Goal: Find specific page/section: Find specific page/section

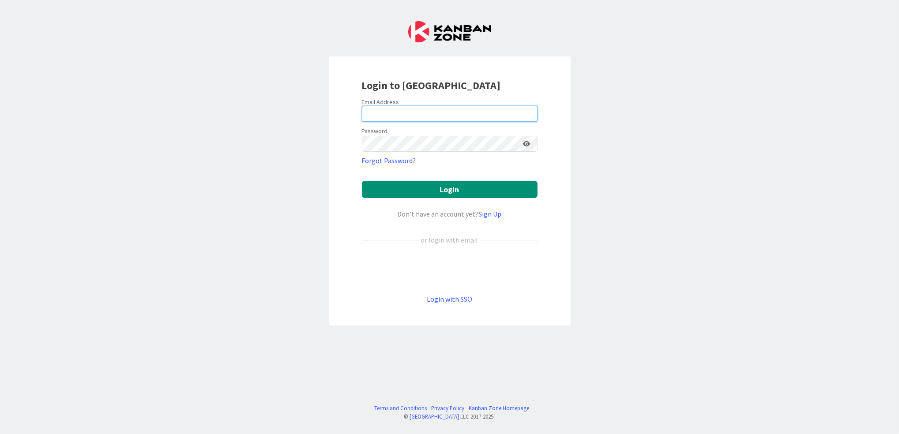
type input "[EMAIL_ADDRESS][DOMAIN_NAME]"
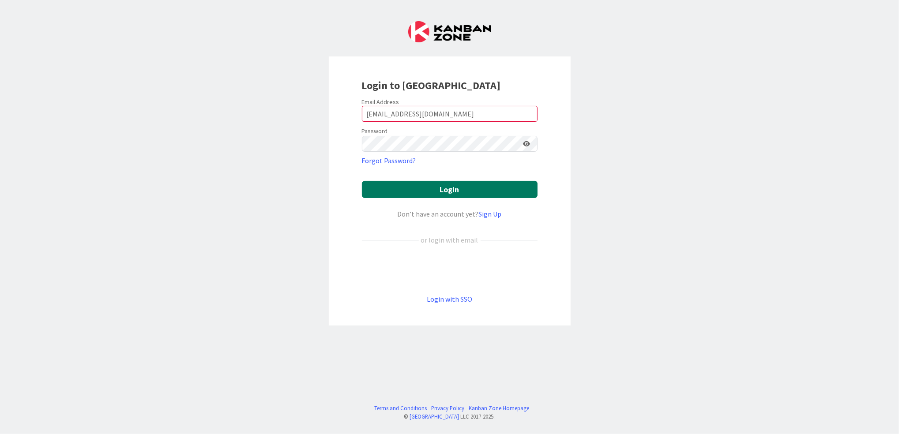
click at [418, 184] on button "Login" at bounding box center [450, 189] width 176 height 17
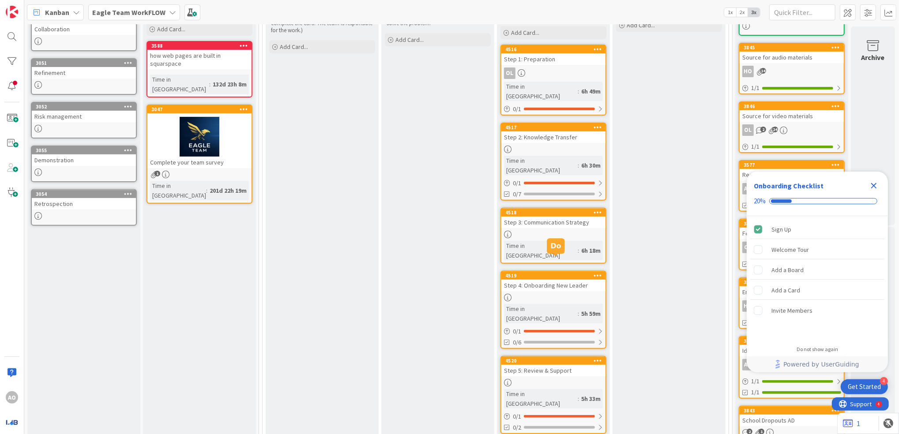
scroll to position [176, 0]
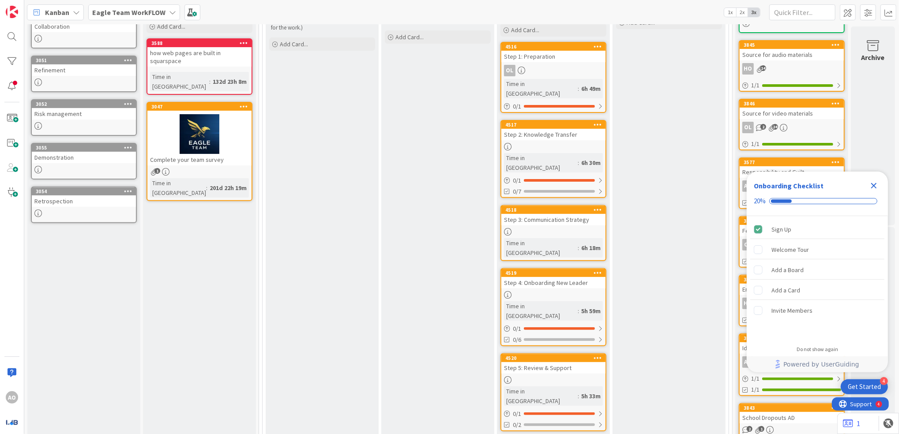
click at [872, 185] on icon "Close Checklist" at bounding box center [874, 186] width 6 height 6
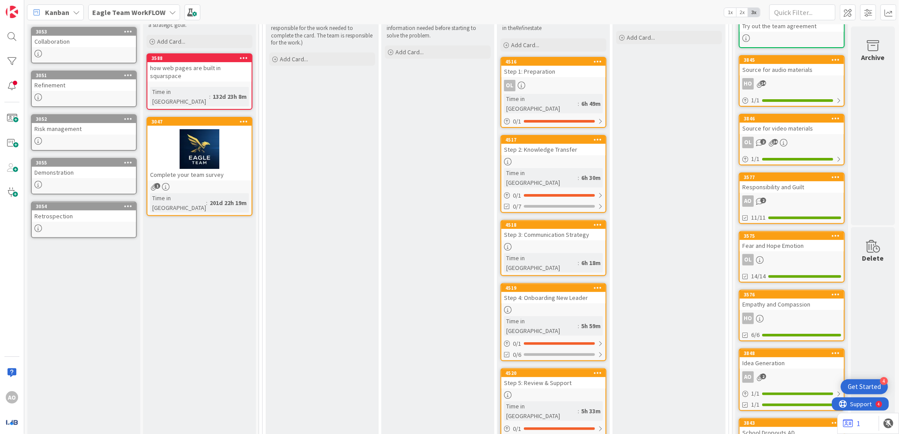
scroll to position [117, 0]
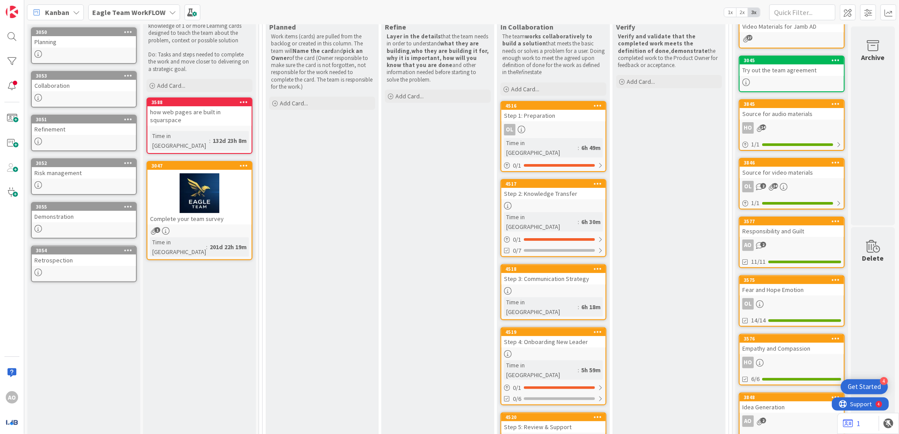
click at [548, 121] on link "4516 Step 1: Preparation OL Time in Column : 6h 49m 0 / 1" at bounding box center [553, 136] width 106 height 71
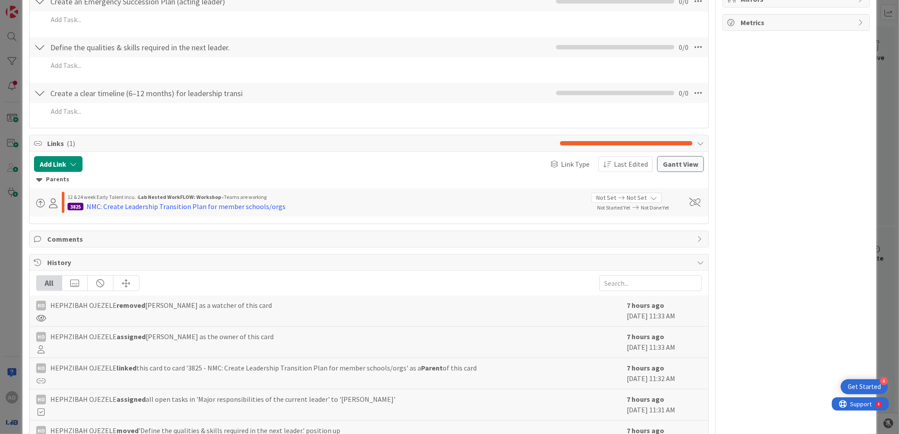
scroll to position [294, 0]
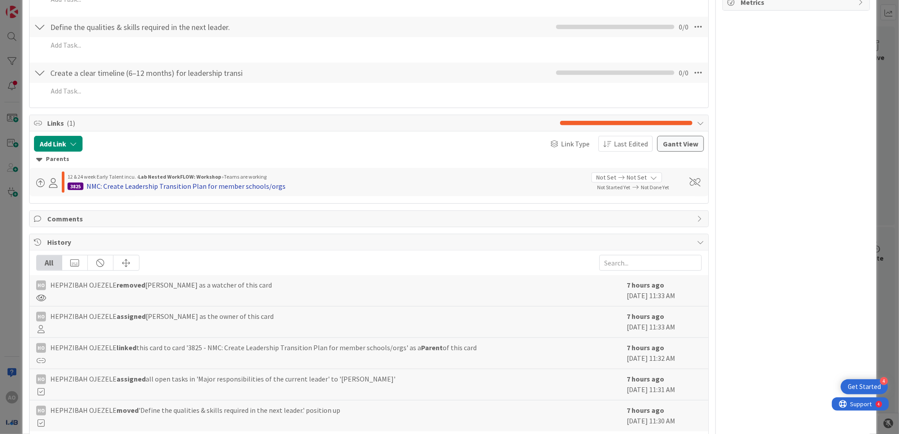
click at [221, 186] on div "NMC: Create Leadership Transition Plan for member schools/orgs" at bounding box center [185, 186] width 199 height 11
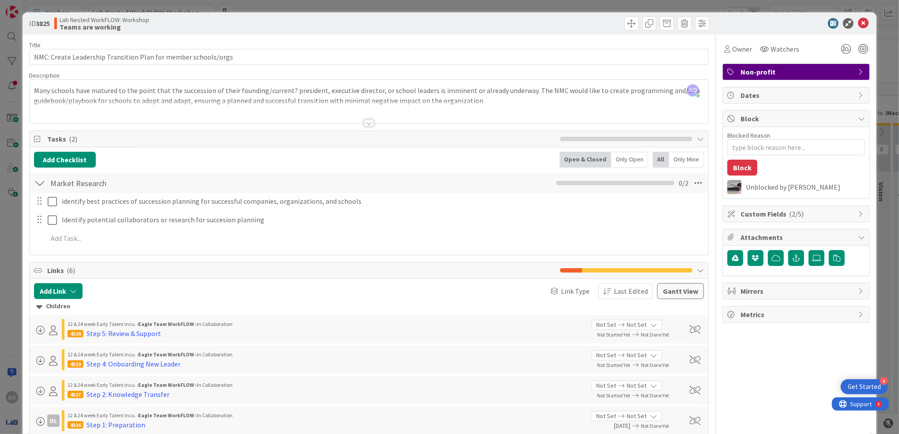
click at [359, 124] on div at bounding box center [369, 112] width 679 height 23
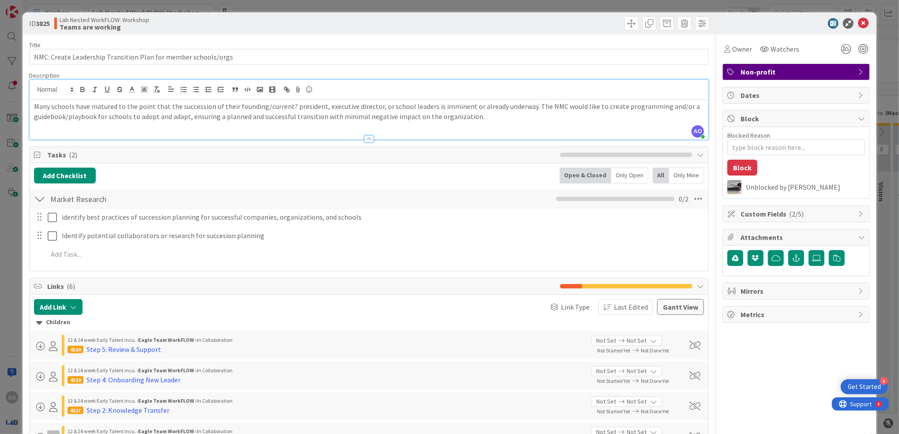
click at [365, 139] on div at bounding box center [369, 138] width 10 height 7
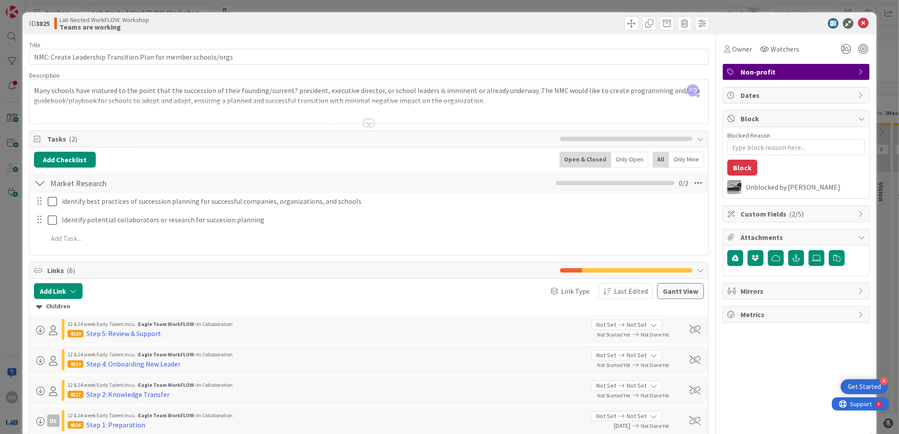
click at [427, 103] on div at bounding box center [369, 112] width 679 height 23
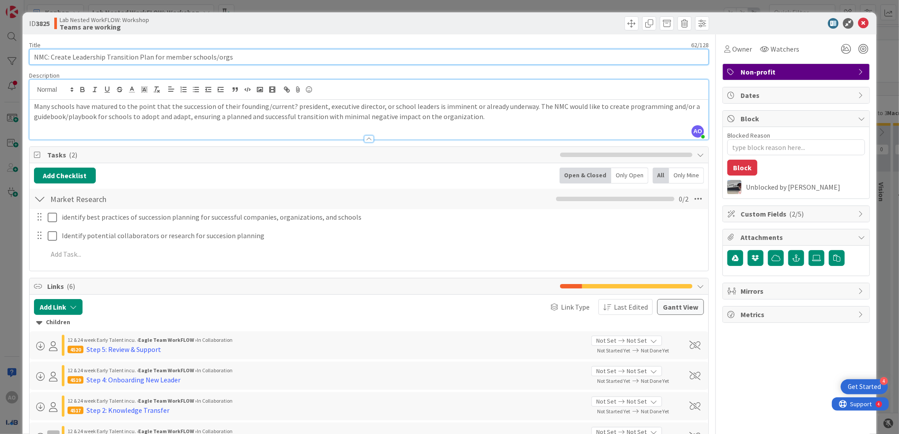
drag, startPoint x: 212, startPoint y: 69, endPoint x: 5, endPoint y: 51, distance: 208.1
click at [5, 51] on div "ID 3825 Lab Nested WorkFLOW: Workshop Teams are working Title 62 / 128 NMC: Cre…" at bounding box center [449, 217] width 899 height 434
drag, startPoint x: 191, startPoint y: 122, endPoint x: 187, endPoint y: 125, distance: 4.8
click at [191, 120] on div "Many schools have matured to the point that the succession of their founding/cu…" at bounding box center [369, 120] width 679 height 40
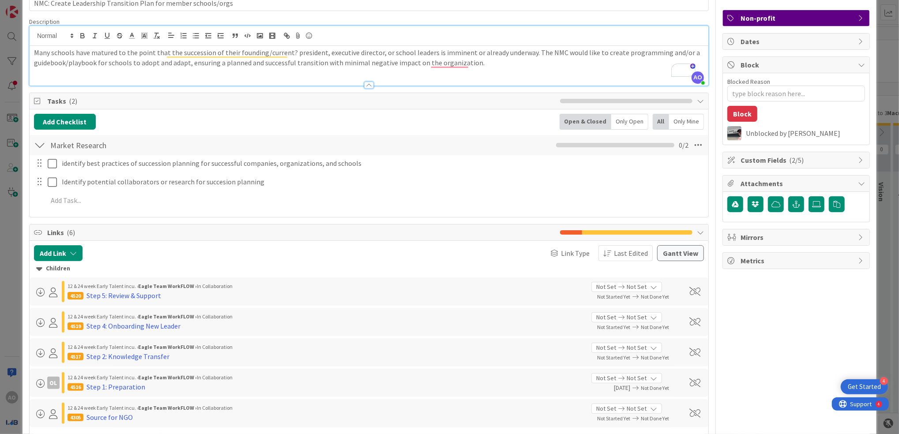
scroll to position [117, 0]
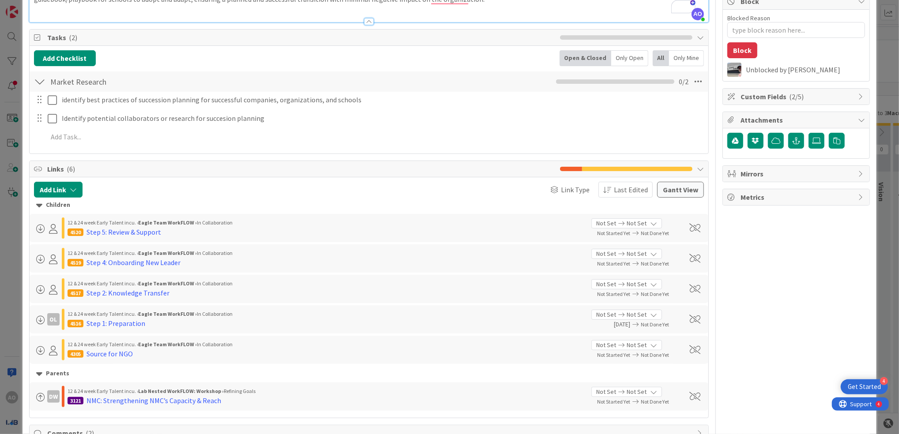
click at [38, 82] on div at bounding box center [39, 82] width 11 height 16
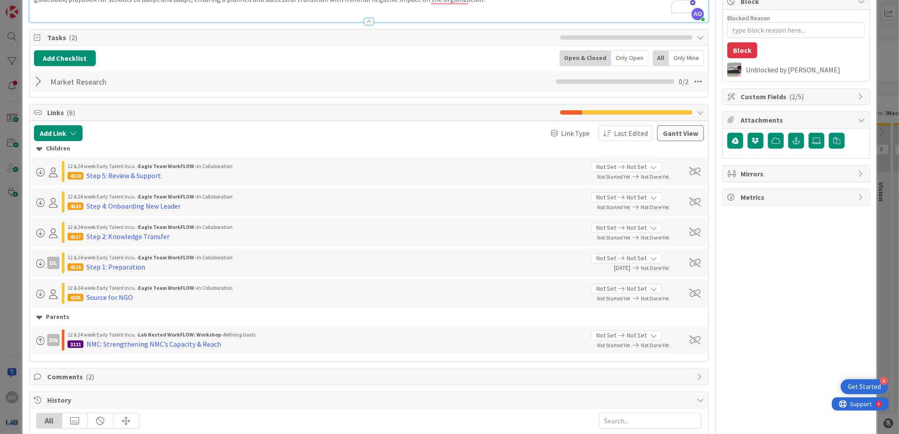
click at [38, 82] on div at bounding box center [39, 82] width 11 height 16
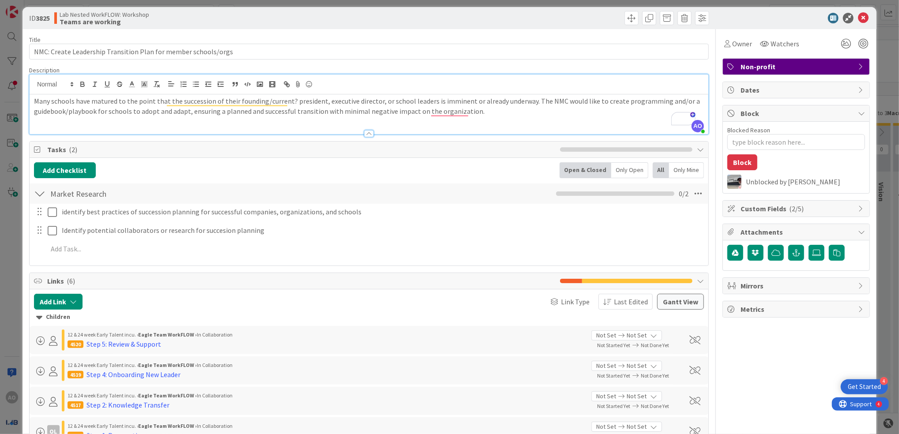
scroll to position [0, 0]
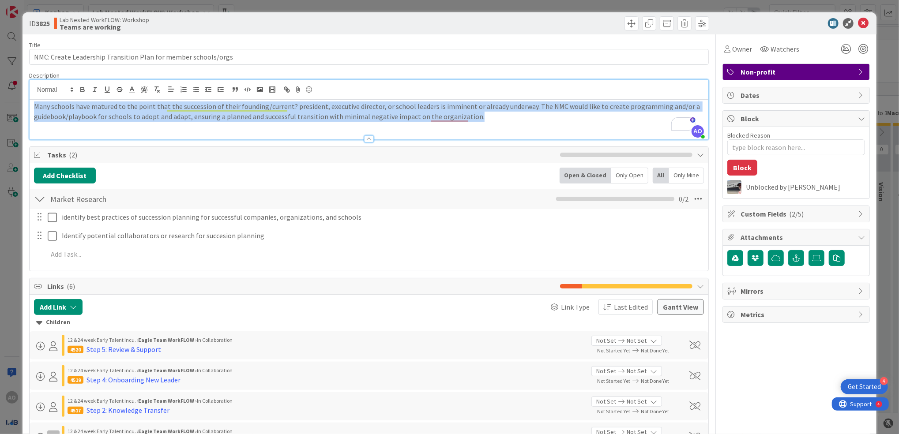
drag, startPoint x: 477, startPoint y: 117, endPoint x: -3, endPoint y: 101, distance: 479.4
click at [0, 101] on html "4 Get Started AO Kanban Lab Nested WorkFLOW: Workshop 1x 2x 3x 7 Resources Thes…" at bounding box center [449, 217] width 899 height 434
copy p "Many schools have matured to the point that the succession of their founding/cu…"
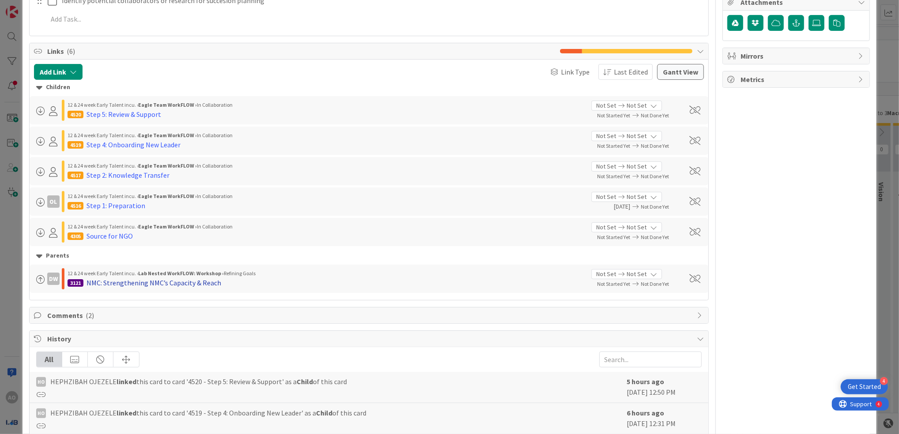
scroll to position [368, 0]
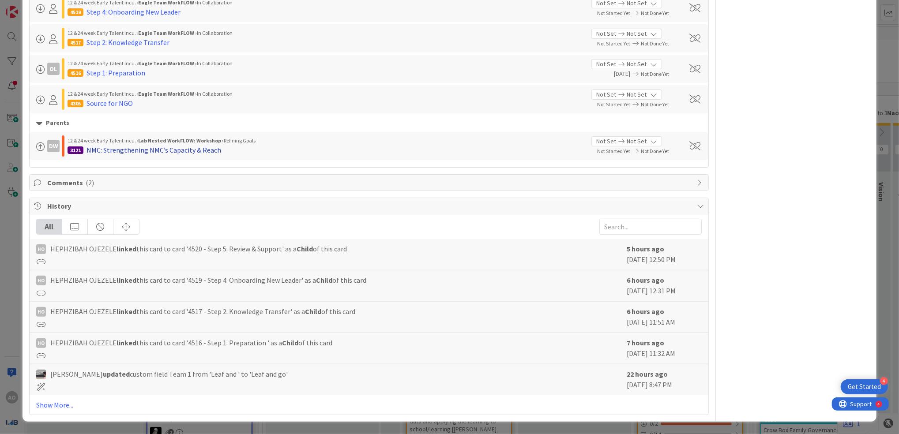
click at [188, 150] on div "NMC: Strengthening NMC’s Capacity & Reach" at bounding box center [153, 150] width 135 height 11
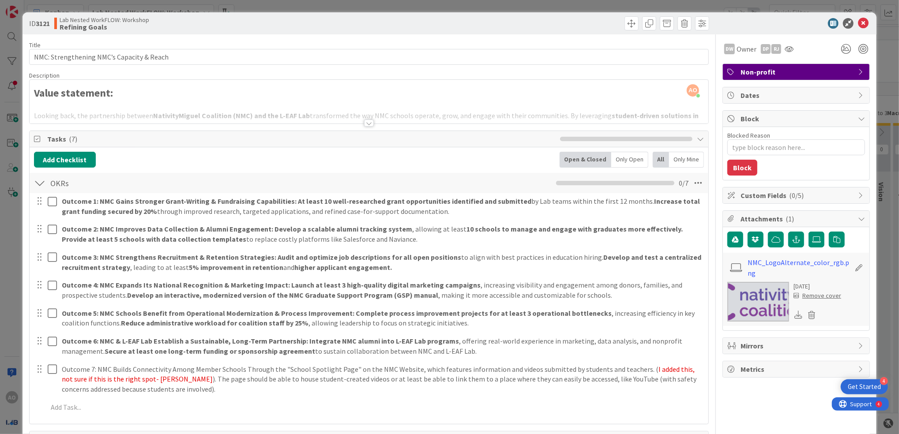
click at [156, 94] on div "AO [PERSON_NAME] just joined Value statement: Looking back, the partnership bet…" at bounding box center [369, 102] width 679 height 44
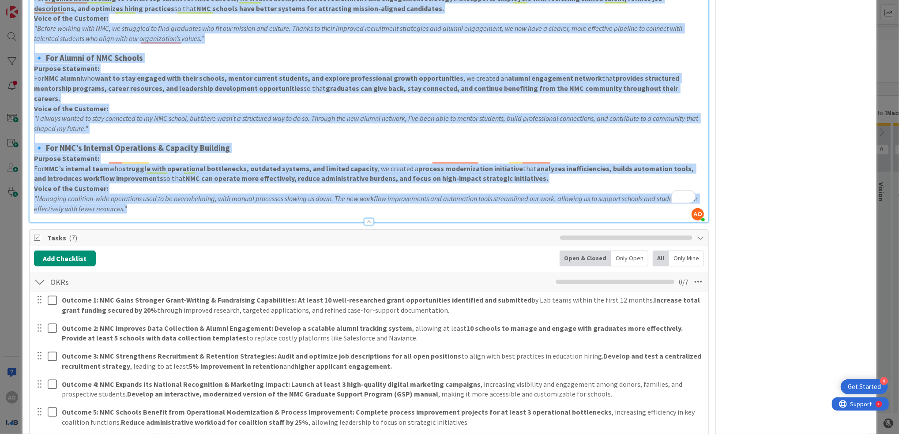
scroll to position [588, 0]
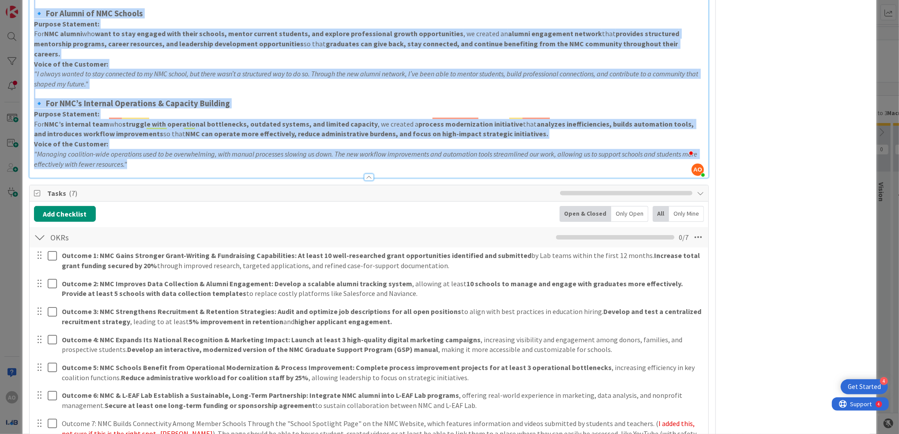
drag, startPoint x: 33, startPoint y: 104, endPoint x: 305, endPoint y: 173, distance: 280.9
click at [305, 173] on div "Title 42 / 128 NMC: Strengthening NMC’s Capacity & Reach Description AO Annah O…" at bounding box center [368, 258] width 679 height 1625
copy div "Lorem ipsumdolo: Sitamet cons, adi elitseddoei tempori UtlaboreEtdolo Magnaaliq…"
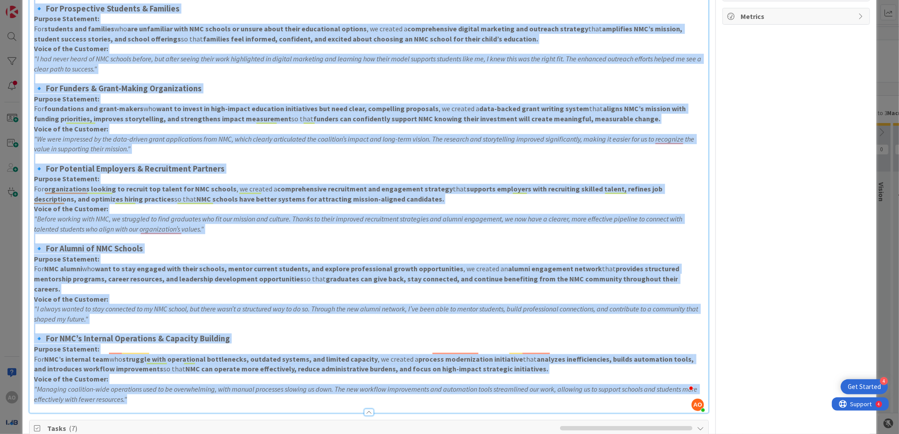
scroll to position [117, 0]
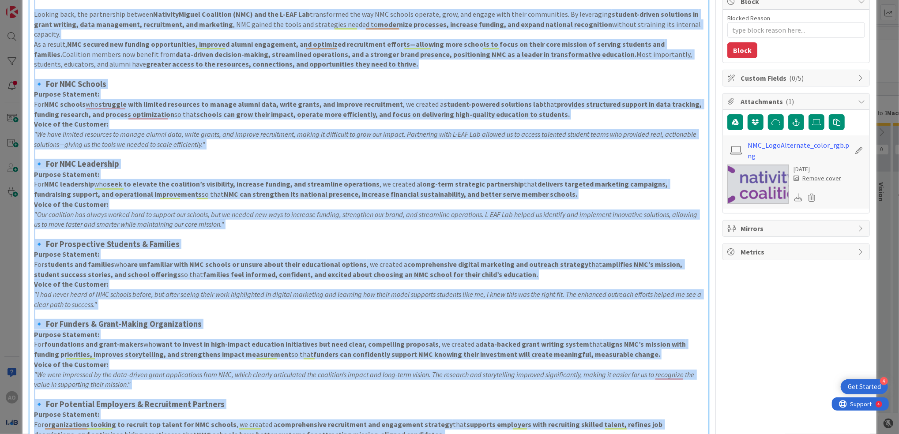
click at [168, 161] on h3 "🔹 For NMC Leadership" at bounding box center [369, 164] width 670 height 10
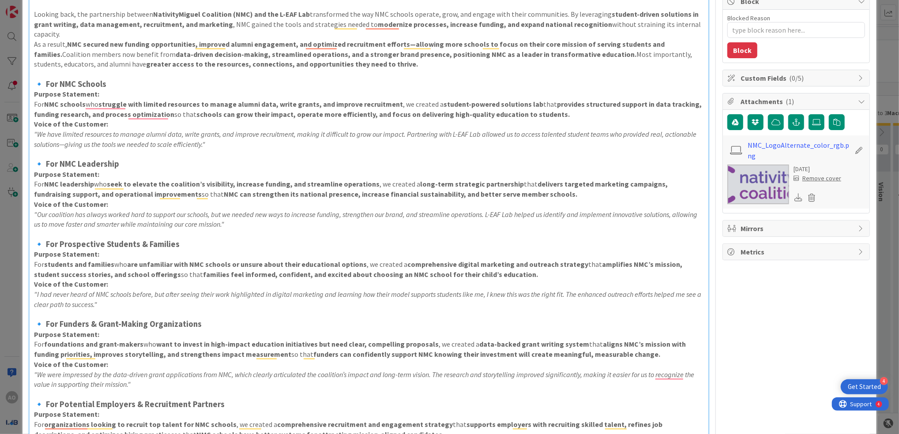
scroll to position [0, 0]
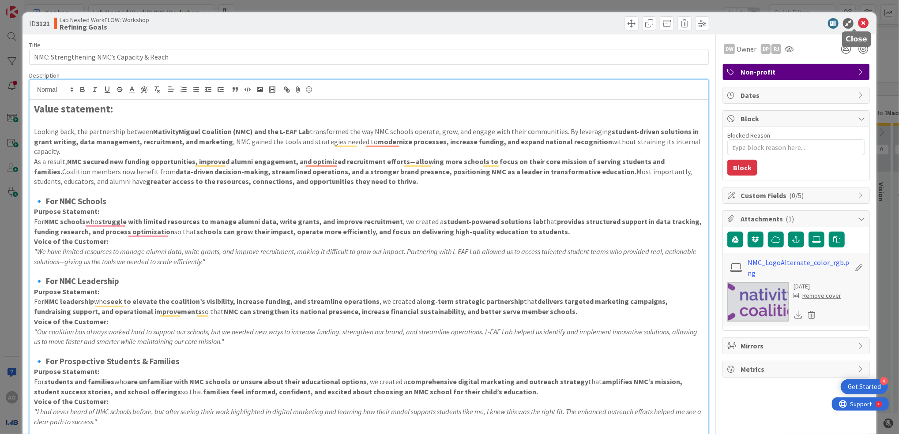
click at [858, 20] on icon at bounding box center [863, 23] width 11 height 11
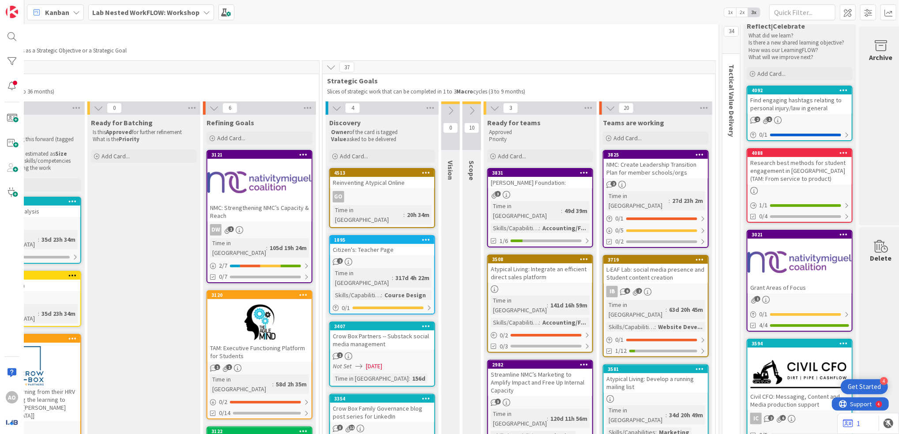
scroll to position [22, 433]
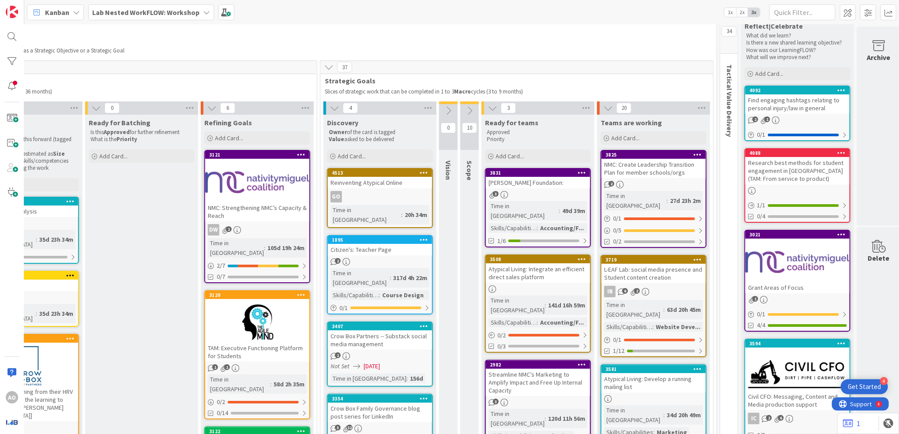
click at [661, 171] on div "NMC: Create Leadership Transition Plan for member schools/orgs" at bounding box center [653, 168] width 104 height 19
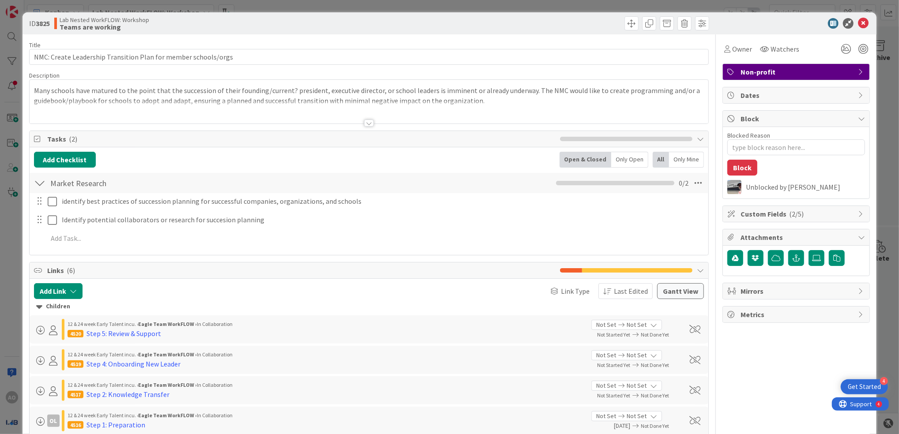
click at [364, 123] on div at bounding box center [369, 123] width 10 height 7
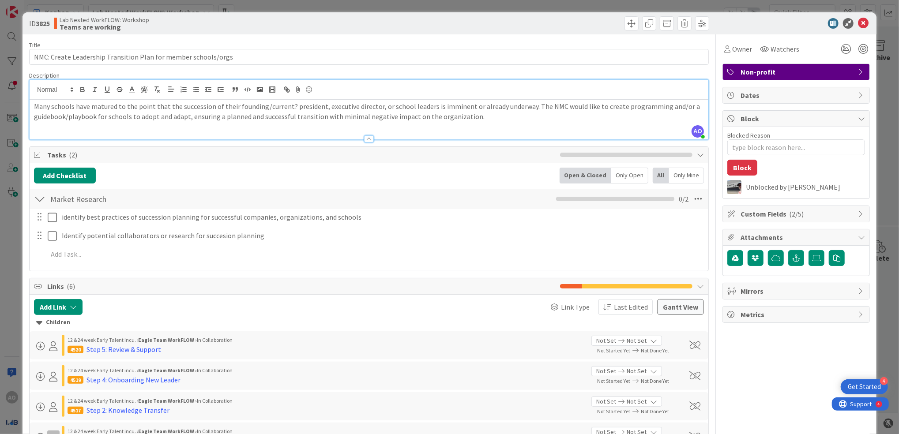
click at [71, 114] on p "Many schools have matured to the point that the succession of their founding/cu…" at bounding box center [369, 111] width 670 height 20
click at [858, 23] on icon at bounding box center [863, 23] width 11 height 11
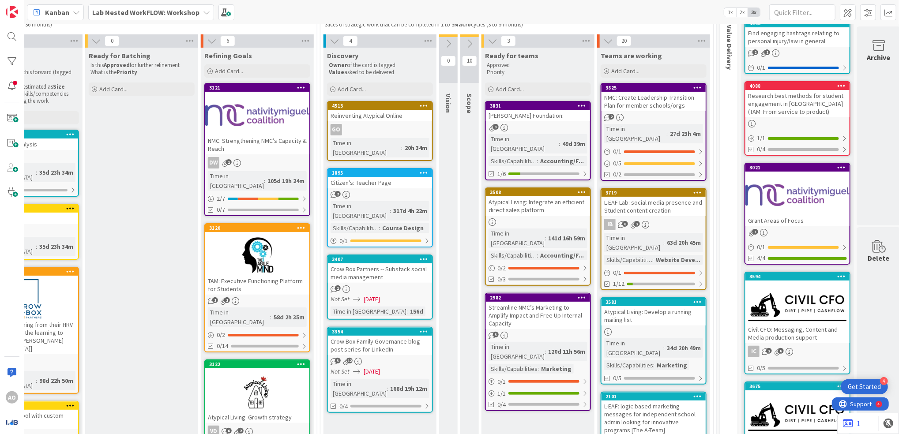
scroll to position [104, 433]
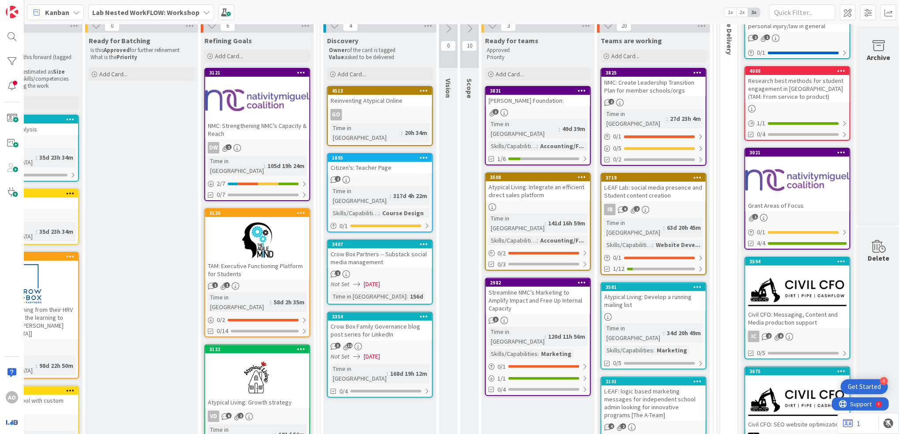
click at [122, 9] on b "Lab Nested WorkFLOW: Workshop" at bounding box center [145, 12] width 107 height 9
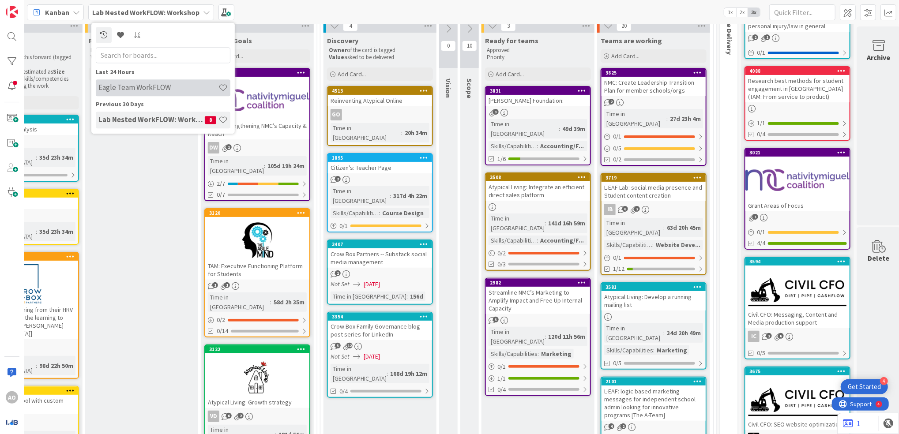
click at [128, 88] on h4 "Eagle Team WorkFLOW" at bounding box center [158, 87] width 120 height 9
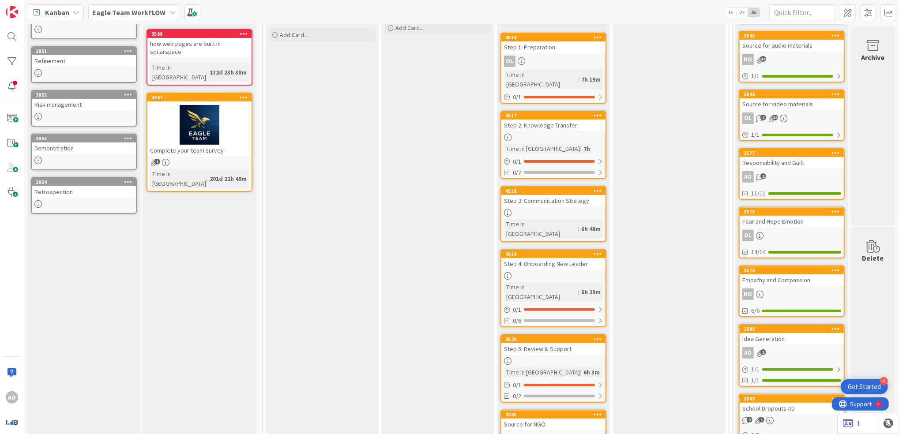
scroll to position [187, 0]
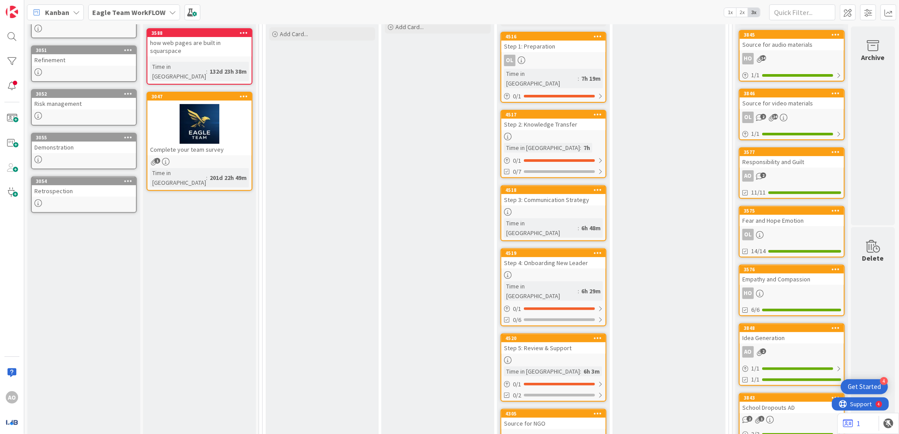
click at [548, 62] on div "OL" at bounding box center [553, 60] width 104 height 11
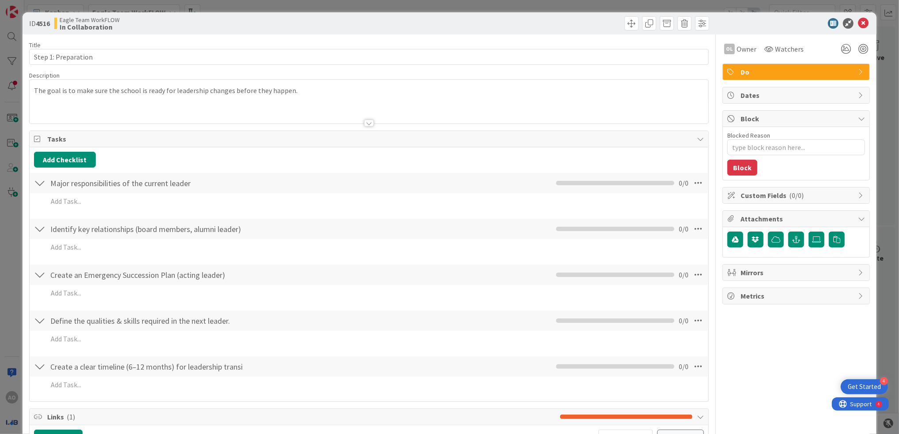
click at [12, 138] on div "ID 4516 Eagle Team WorkFLOW In Collaboration Title 20 / 128 Step 1: Preparation…" at bounding box center [449, 217] width 899 height 434
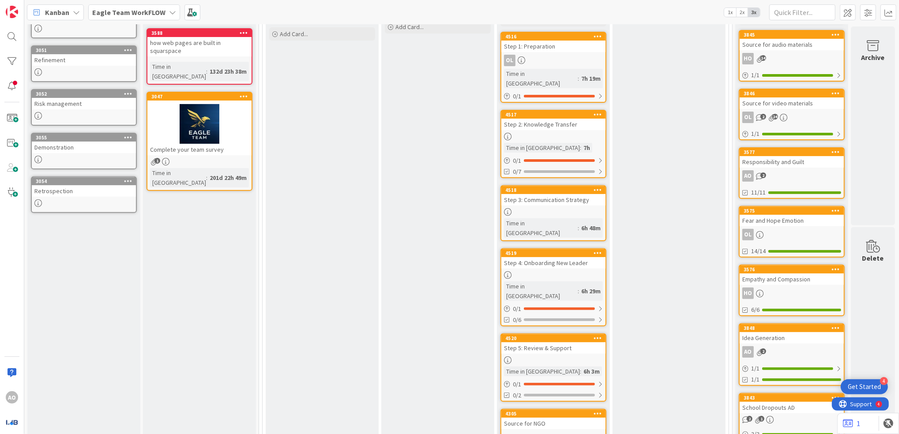
click at [524, 133] on div at bounding box center [553, 137] width 104 height 8
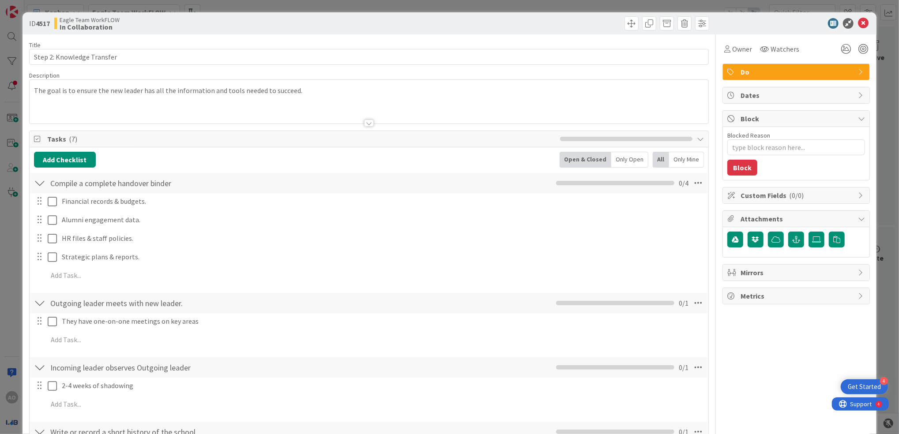
type textarea "x"
click at [2, 218] on div "ID 4517 Eagle Team WorkFLOW In Collaboration Title 26 / 128 Step 2: Knowledge T…" at bounding box center [449, 217] width 899 height 434
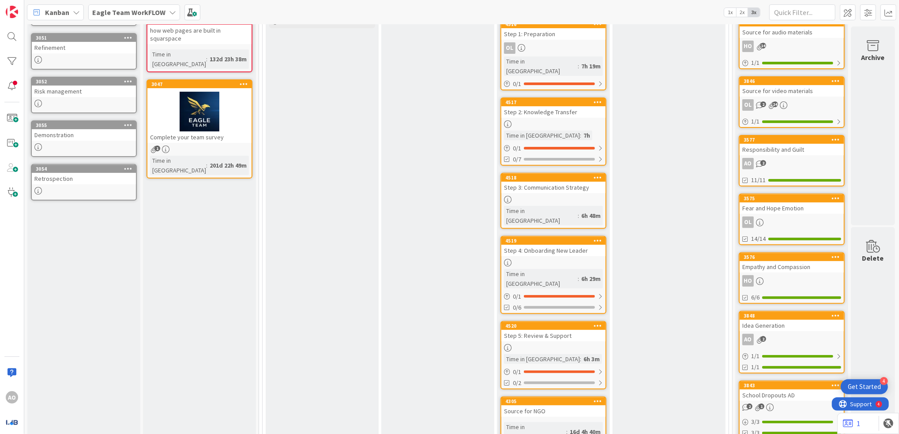
scroll to position [191, 0]
